Goal: Task Accomplishment & Management: Complete application form

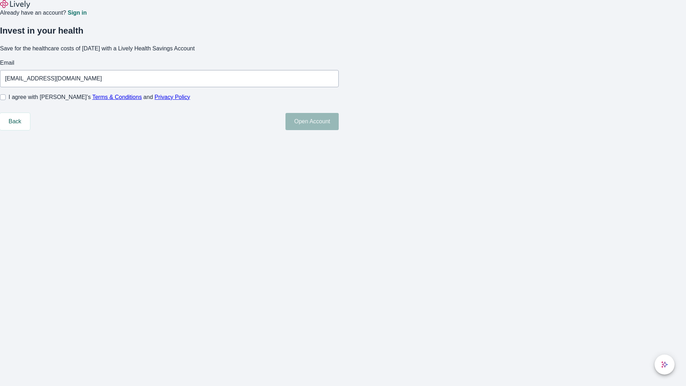
click at [6, 100] on input "I agree with Lively’s Terms & Conditions and Privacy Policy" at bounding box center [3, 97] width 6 height 6
checkbox input "true"
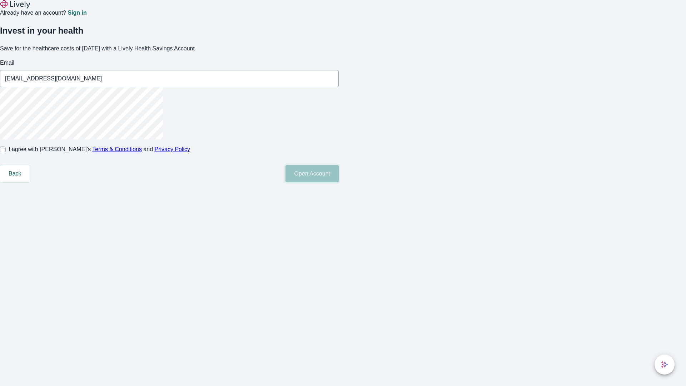
click at [339, 182] on button "Open Account" at bounding box center [312, 173] width 53 height 17
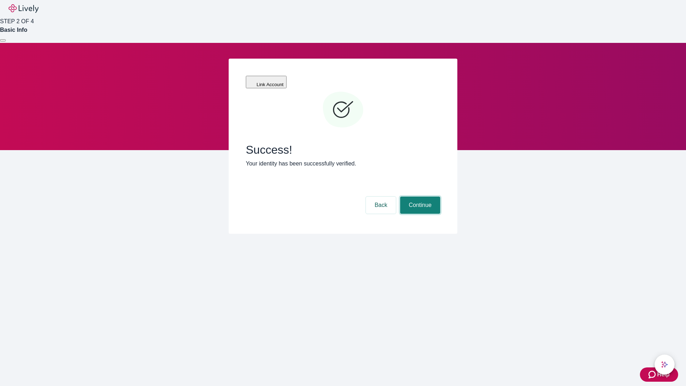
click at [419, 197] on button "Continue" at bounding box center [420, 205] width 40 height 17
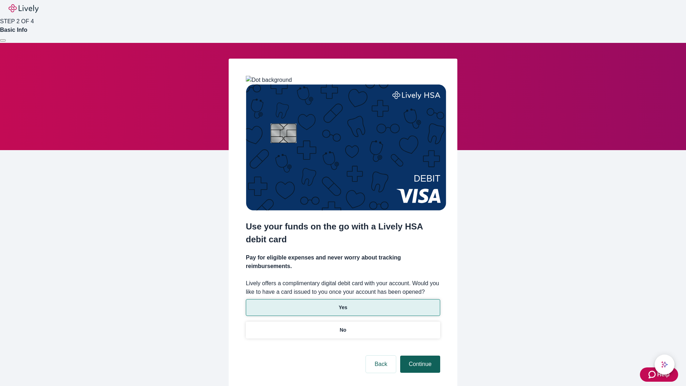
click at [343, 304] on p "Yes" at bounding box center [343, 308] width 9 height 8
click at [419, 356] on button "Continue" at bounding box center [420, 364] width 40 height 17
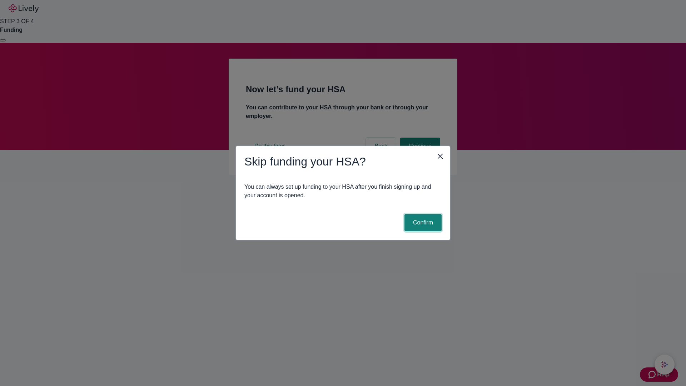
click at [422, 223] on button "Confirm" at bounding box center [423, 222] width 37 height 17
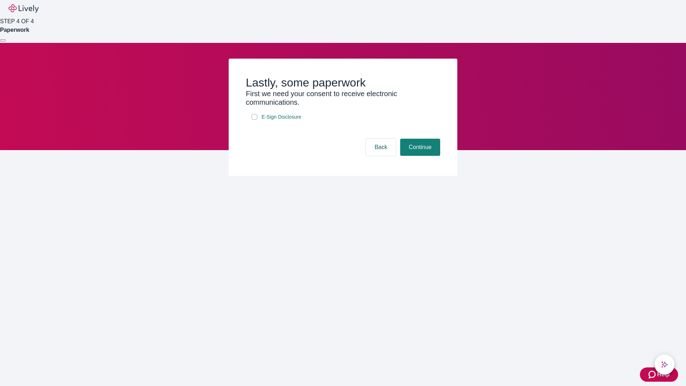
click at [254, 120] on input "E-Sign Disclosure" at bounding box center [255, 117] width 6 height 6
checkbox input "true"
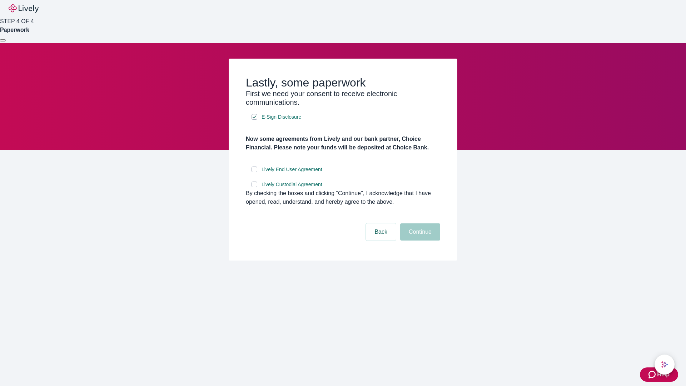
click at [254, 172] on input "Lively End User Agreement" at bounding box center [255, 170] width 6 height 6
checkbox input "true"
click at [254, 187] on input "Lively Custodial Agreement" at bounding box center [255, 185] width 6 height 6
checkbox input "true"
click at [419, 241] on button "Continue" at bounding box center [420, 231] width 40 height 17
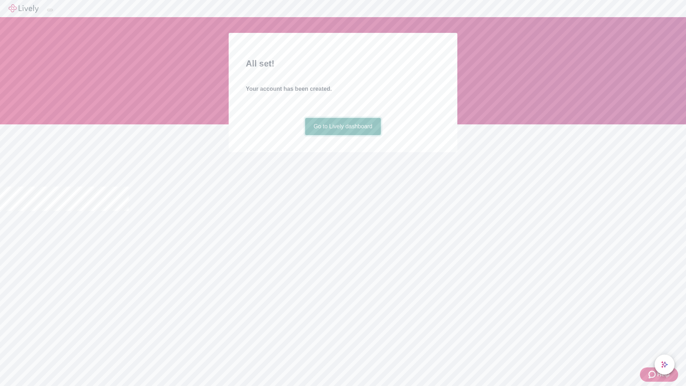
click at [343, 135] on link "Go to Lively dashboard" at bounding box center [343, 126] width 76 height 17
